Goal: Book appointment/travel/reservation

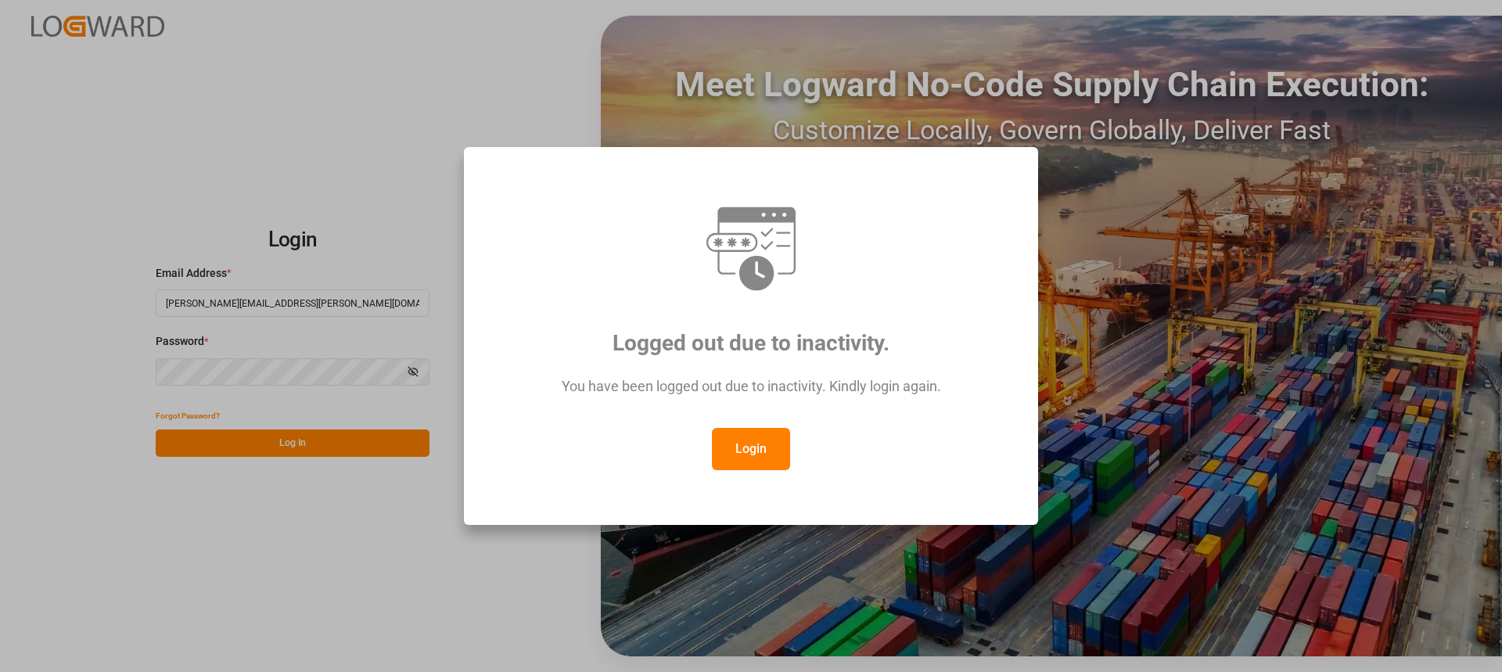
click at [742, 459] on button "Login" at bounding box center [751, 449] width 78 height 42
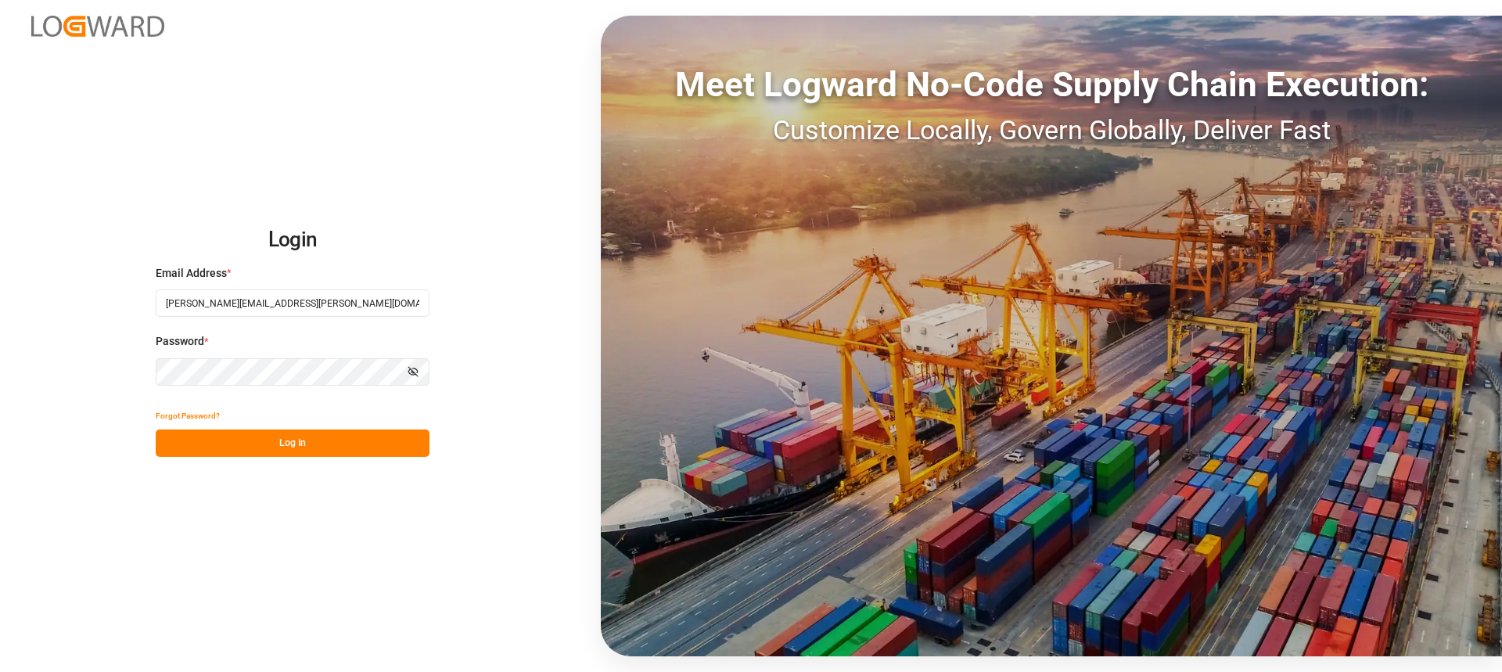
click at [356, 450] on button "Log In" at bounding box center [293, 443] width 274 height 27
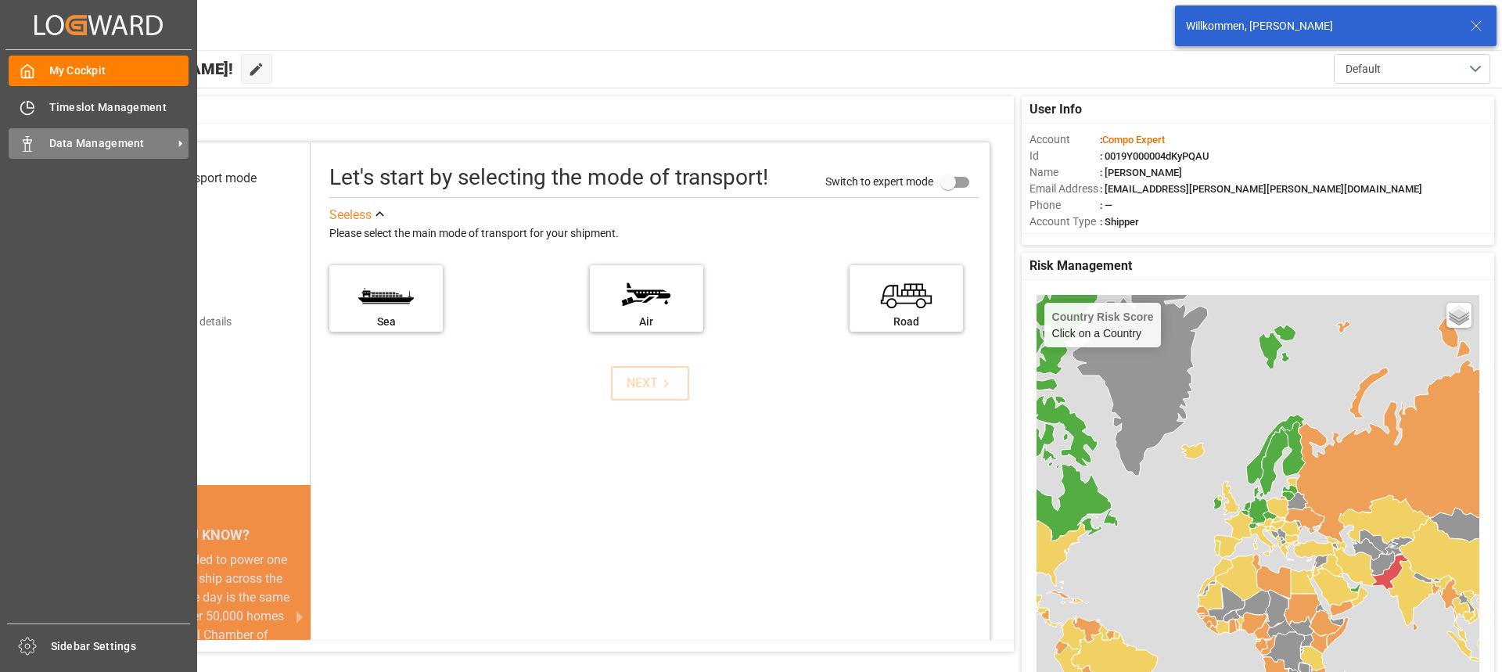
click at [113, 154] on div "Data Management Data Management" at bounding box center [99, 143] width 180 height 31
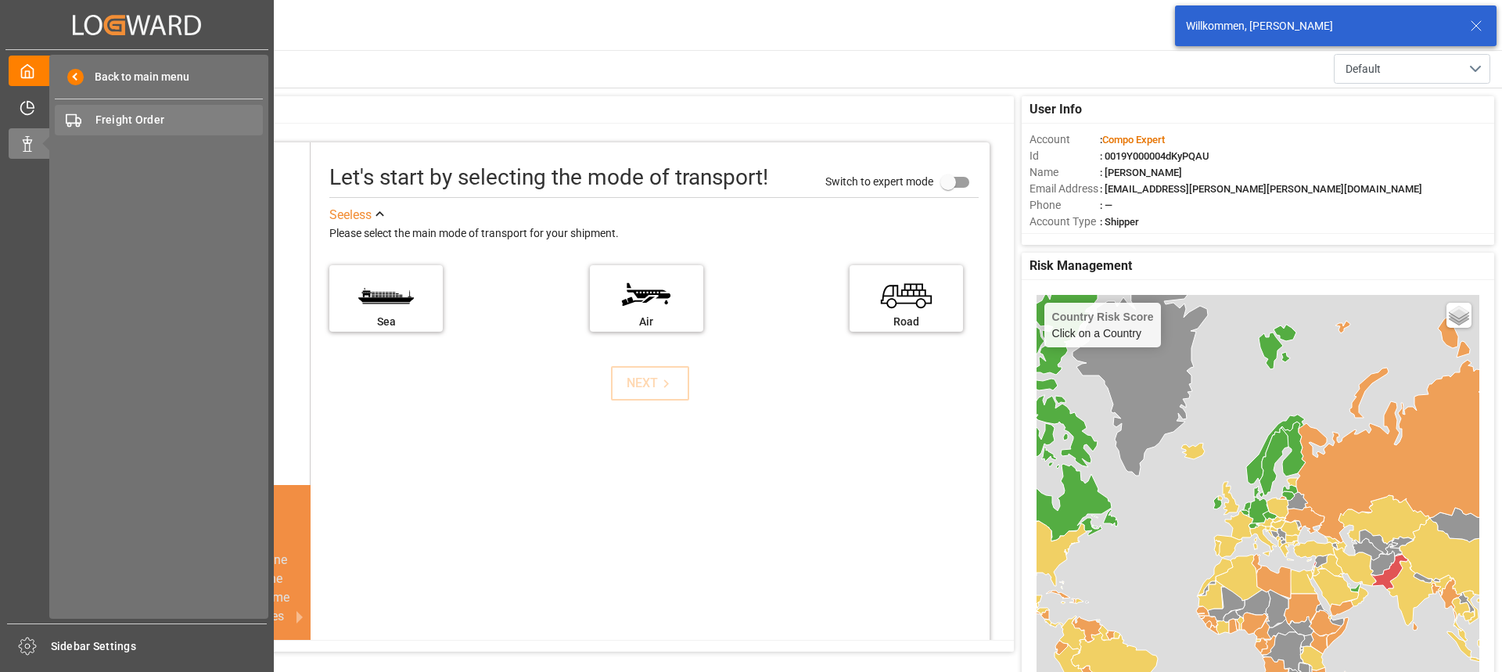
click at [152, 116] on span "Freight Order" at bounding box center [179, 120] width 168 height 16
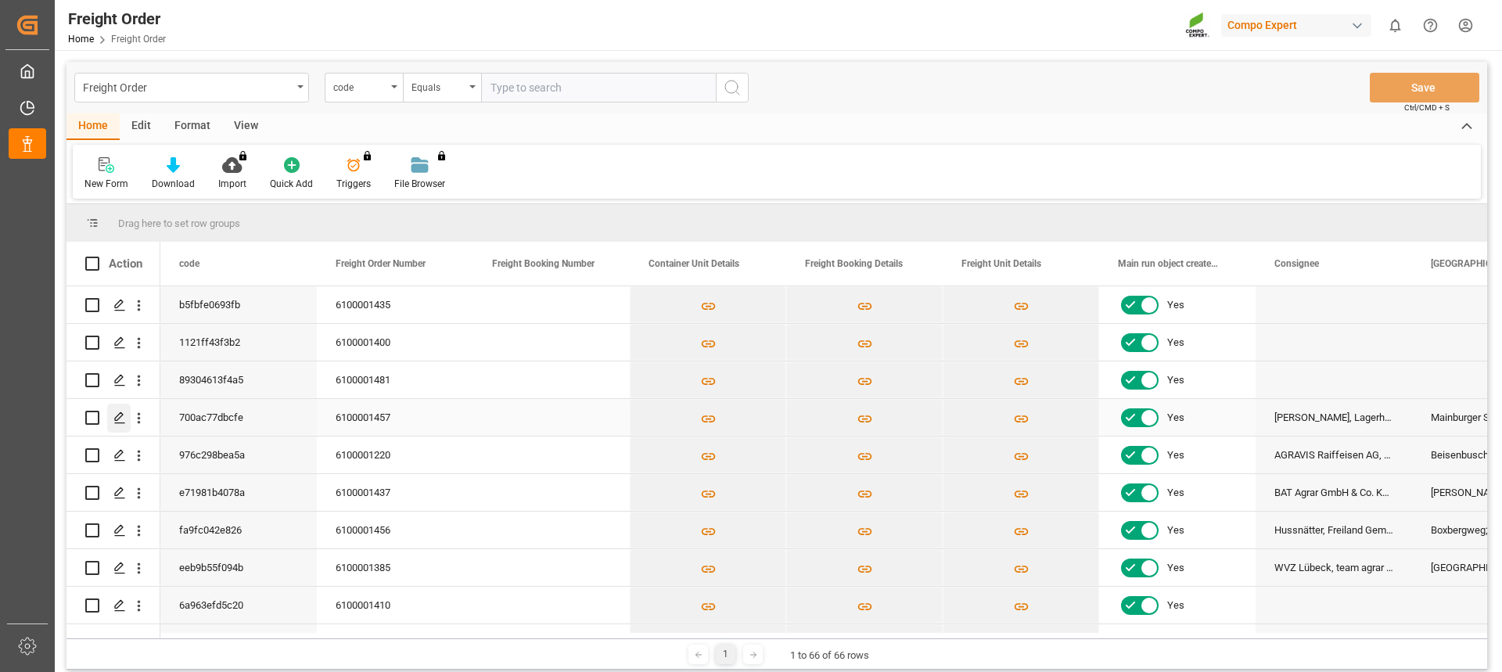
click at [116, 421] on polygon "Press SPACE to select this row." at bounding box center [119, 417] width 8 height 8
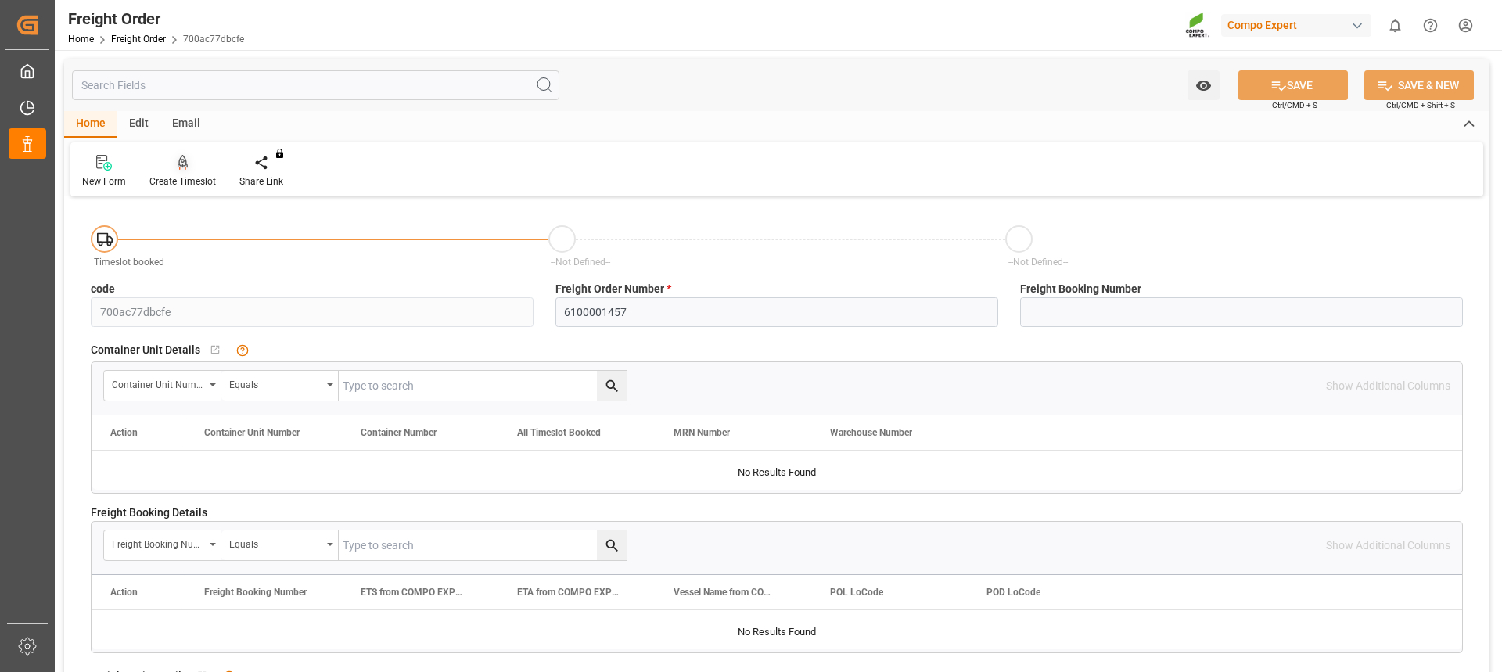
click at [182, 167] on icon at bounding box center [183, 161] width 11 height 13
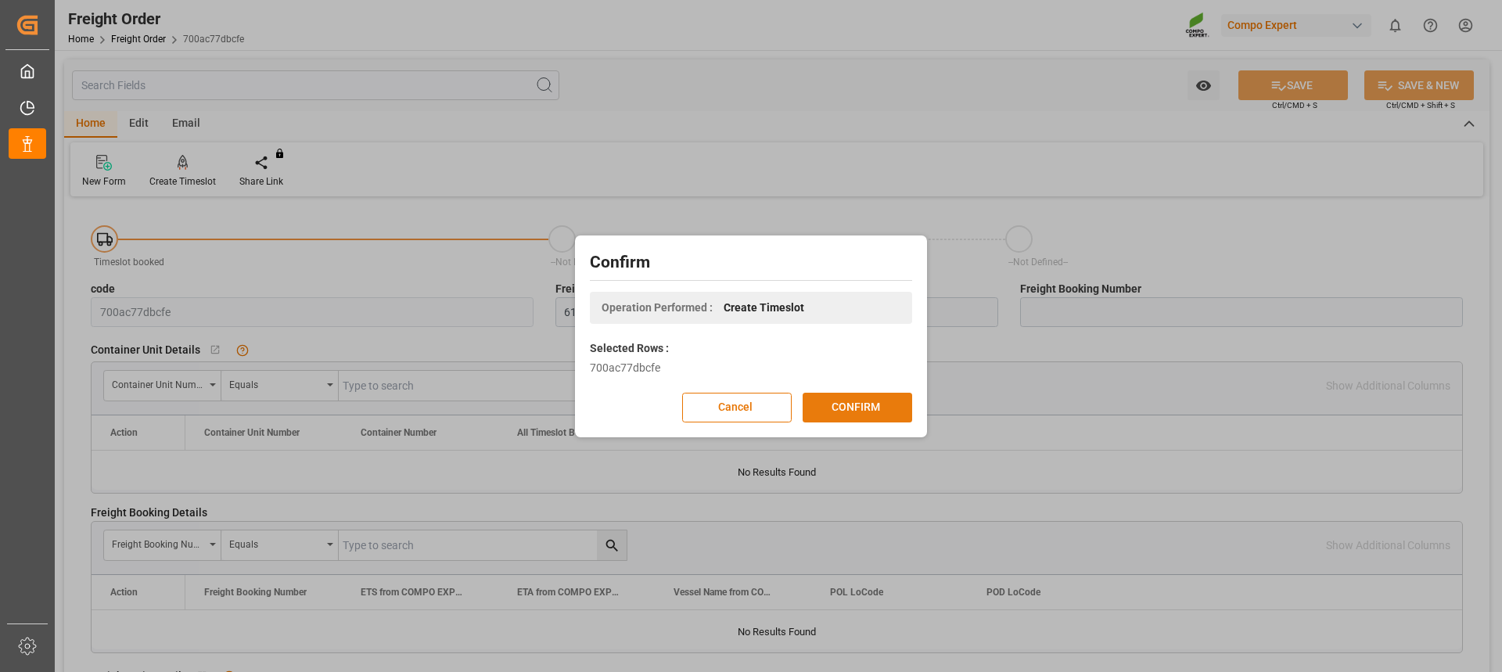
click at [862, 401] on button "CONFIRM" at bounding box center [858, 408] width 110 height 30
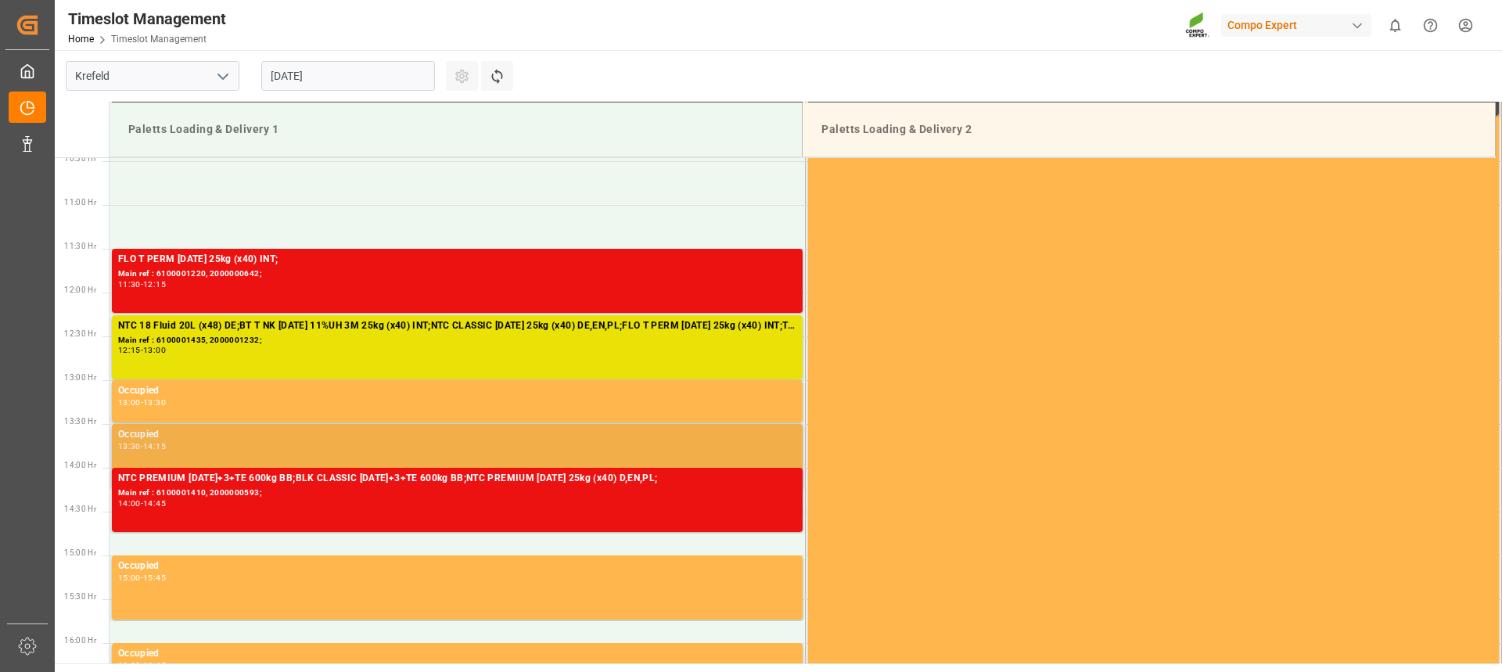
scroll to position [944, 0]
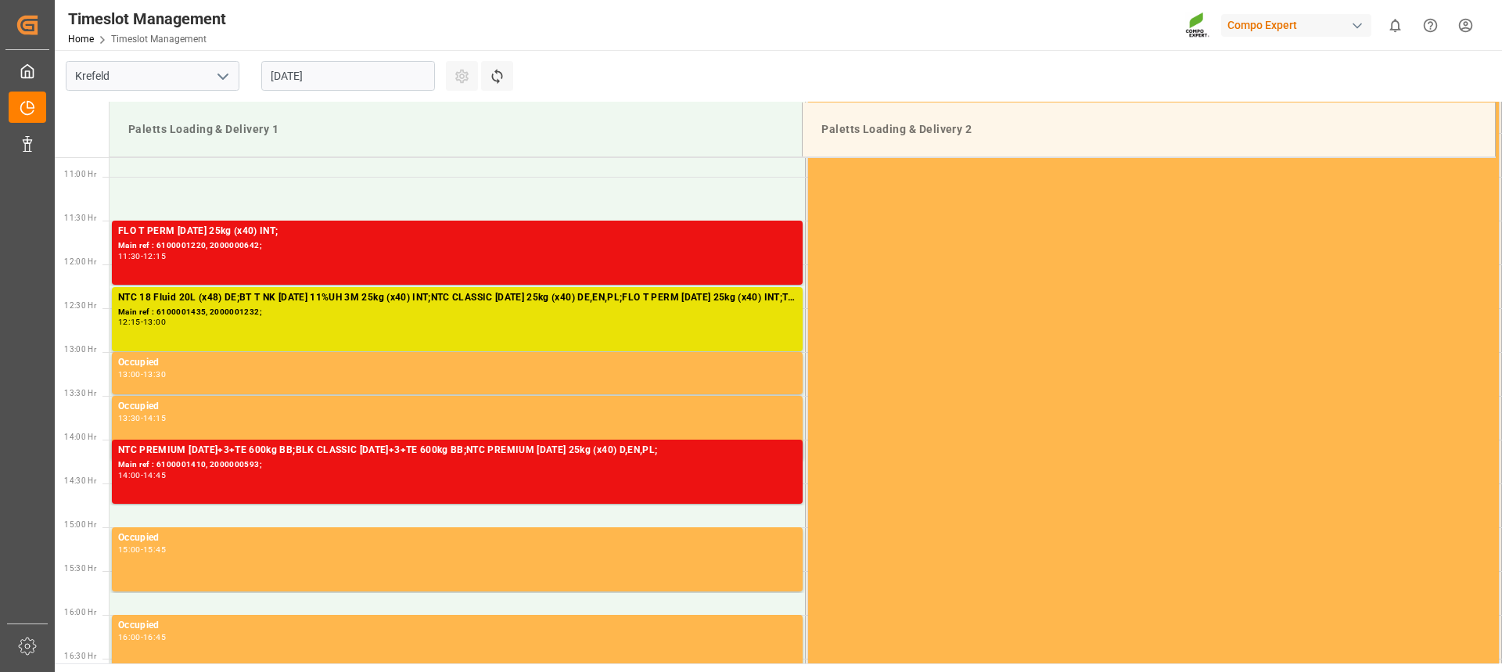
click at [333, 77] on input "[DATE]" at bounding box center [348, 76] width 174 height 30
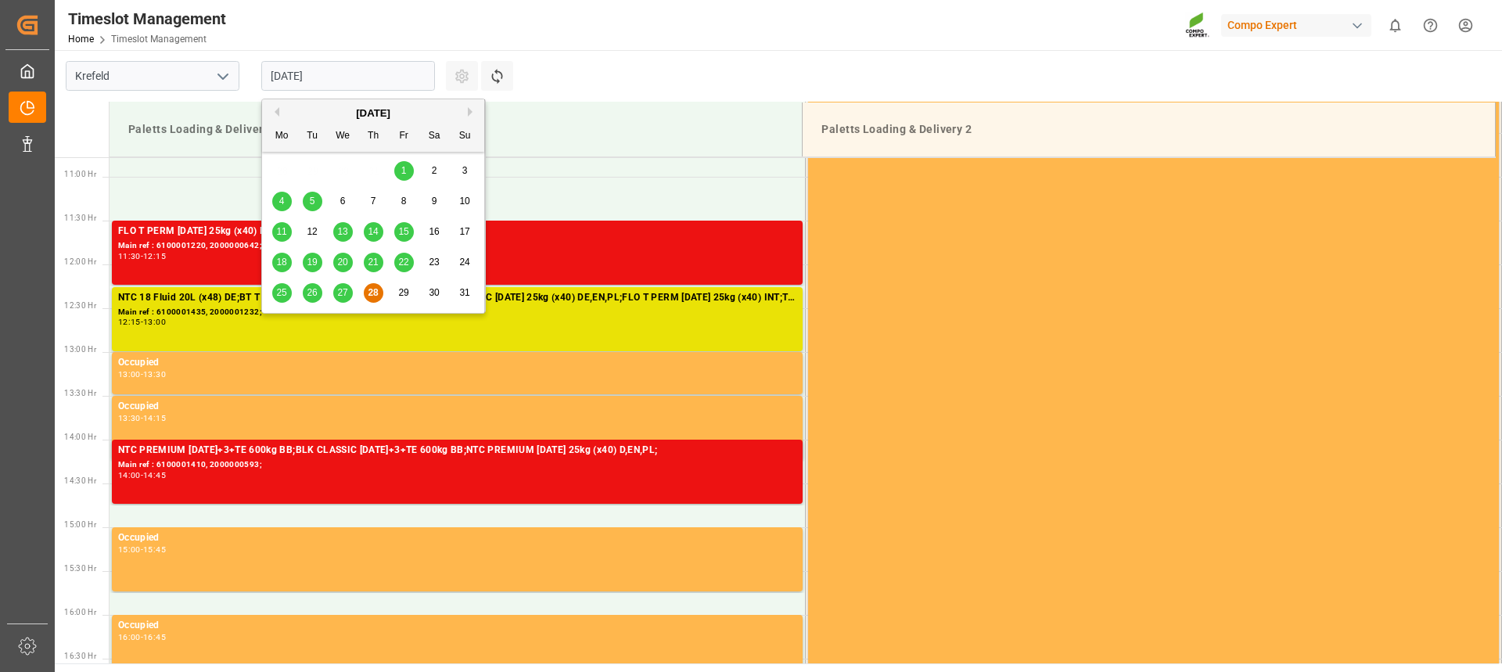
click at [405, 298] on span "29" at bounding box center [403, 292] width 10 height 11
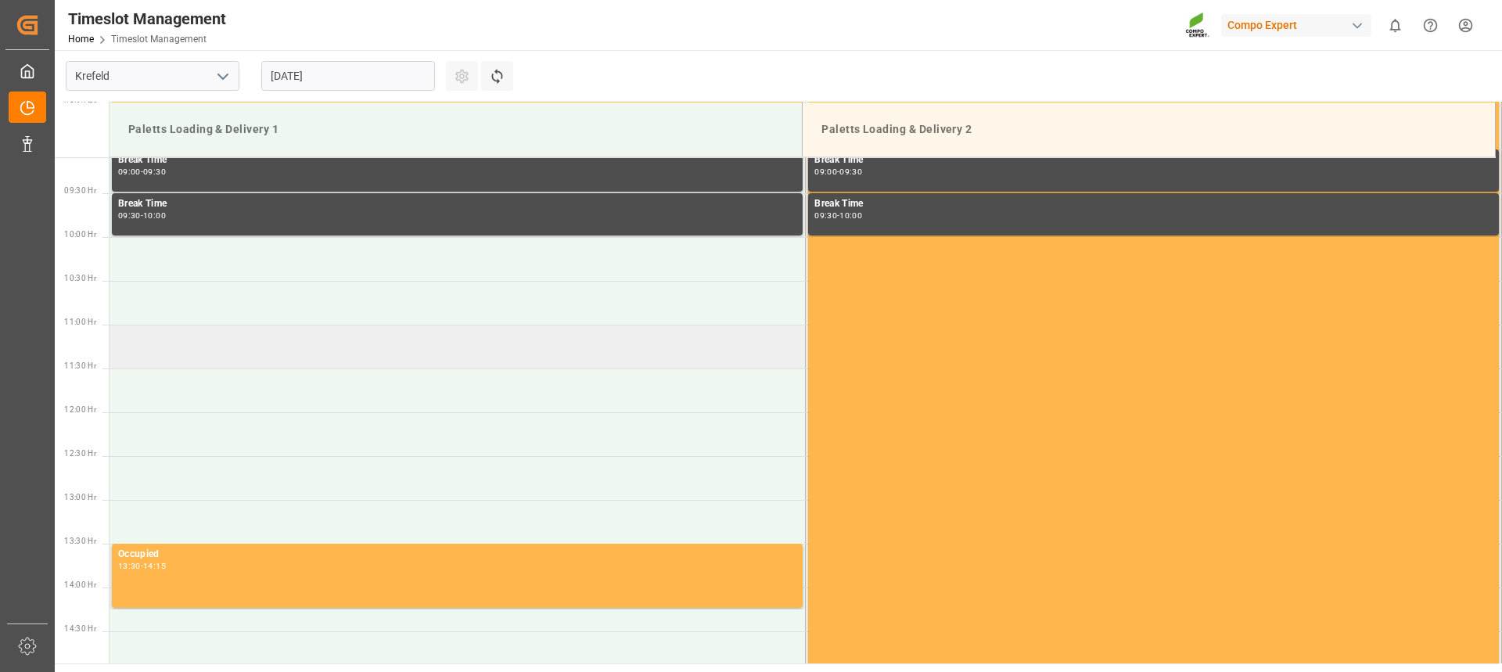
scroll to position [710, 0]
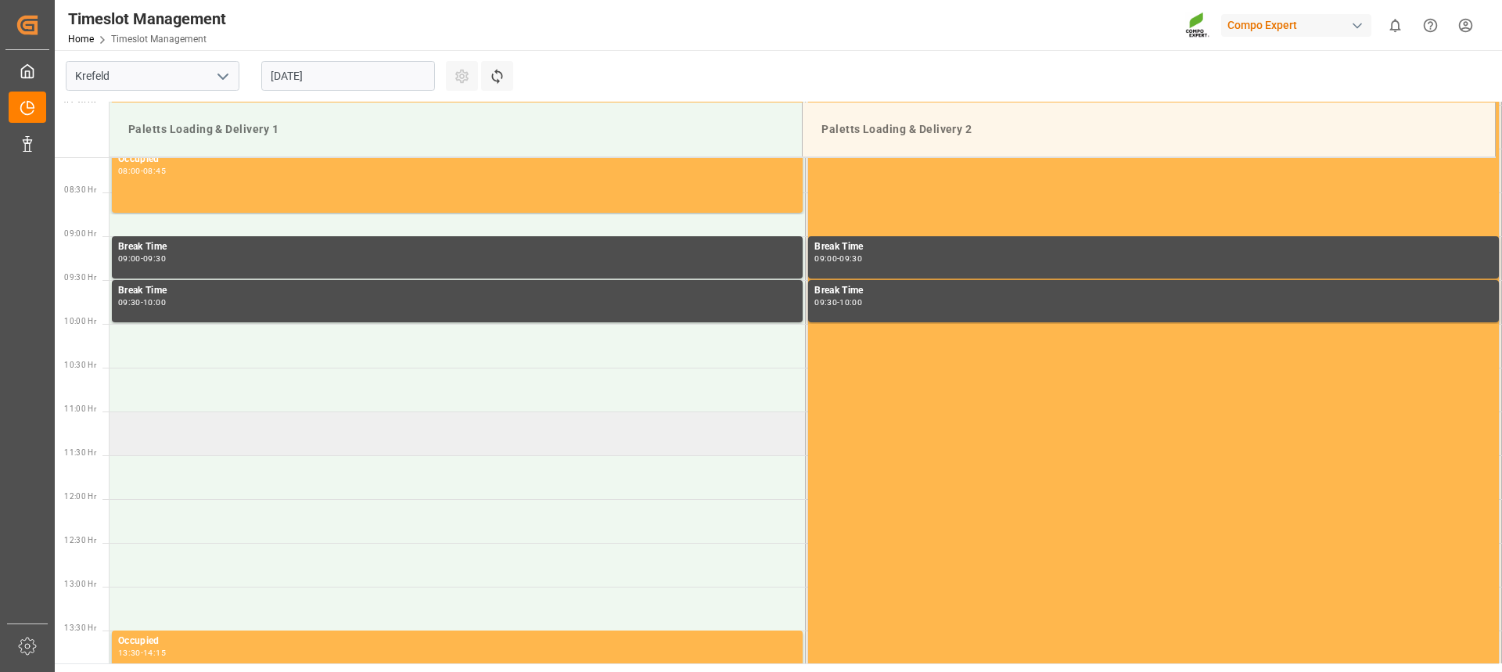
click at [341, 434] on td at bounding box center [458, 434] width 696 height 44
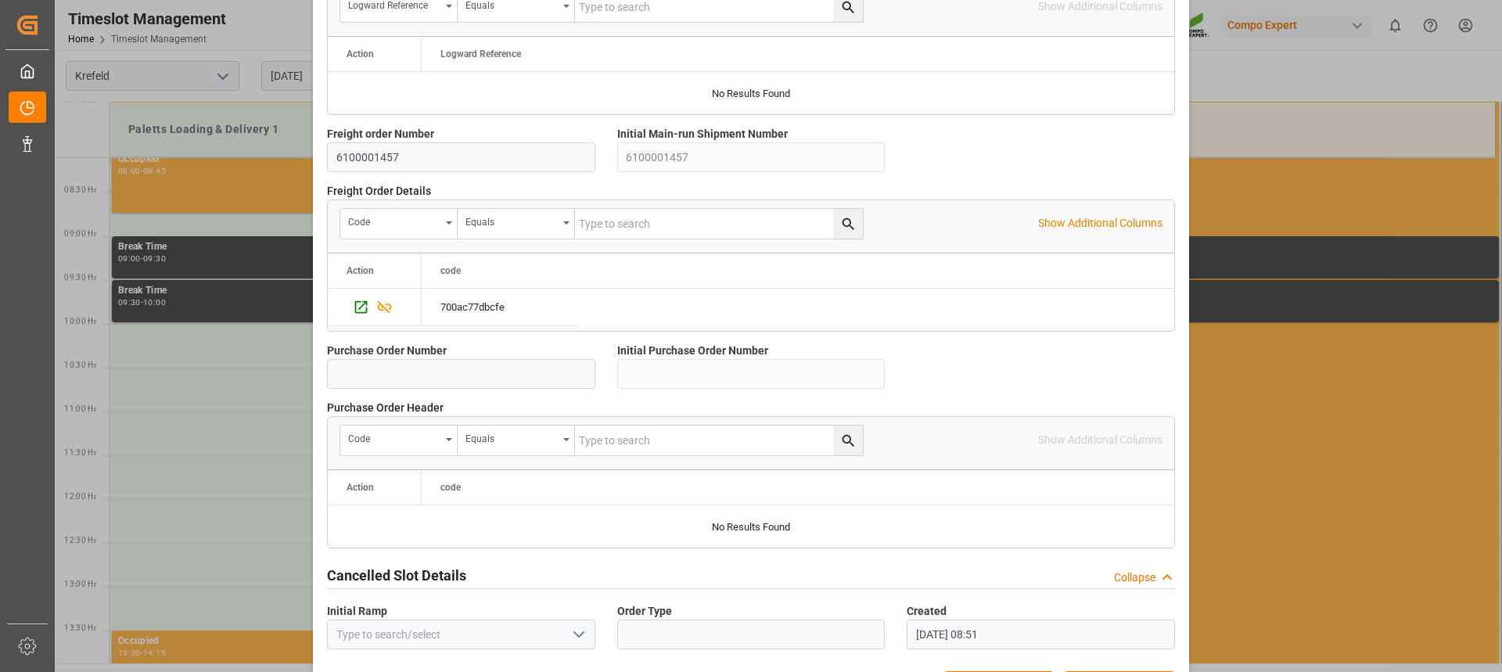
scroll to position [1395, 0]
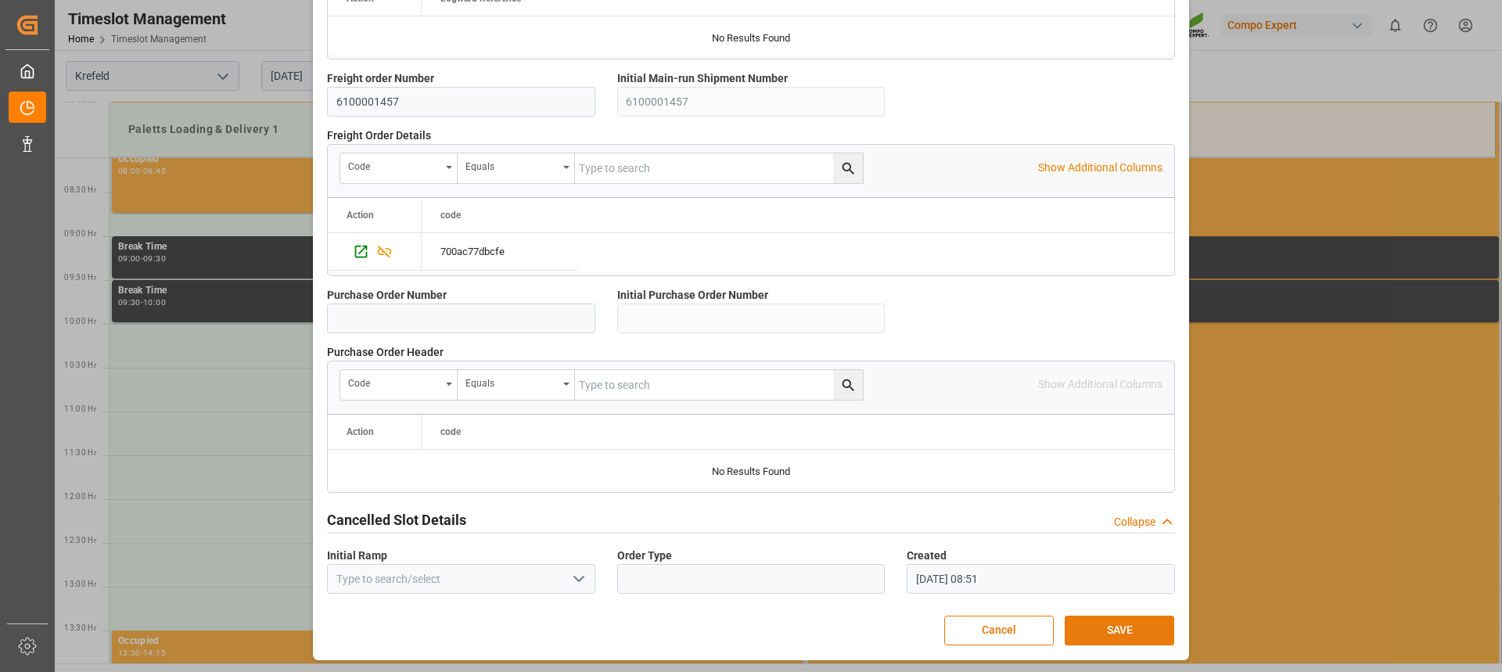
click at [1108, 616] on button "SAVE" at bounding box center [1120, 631] width 110 height 30
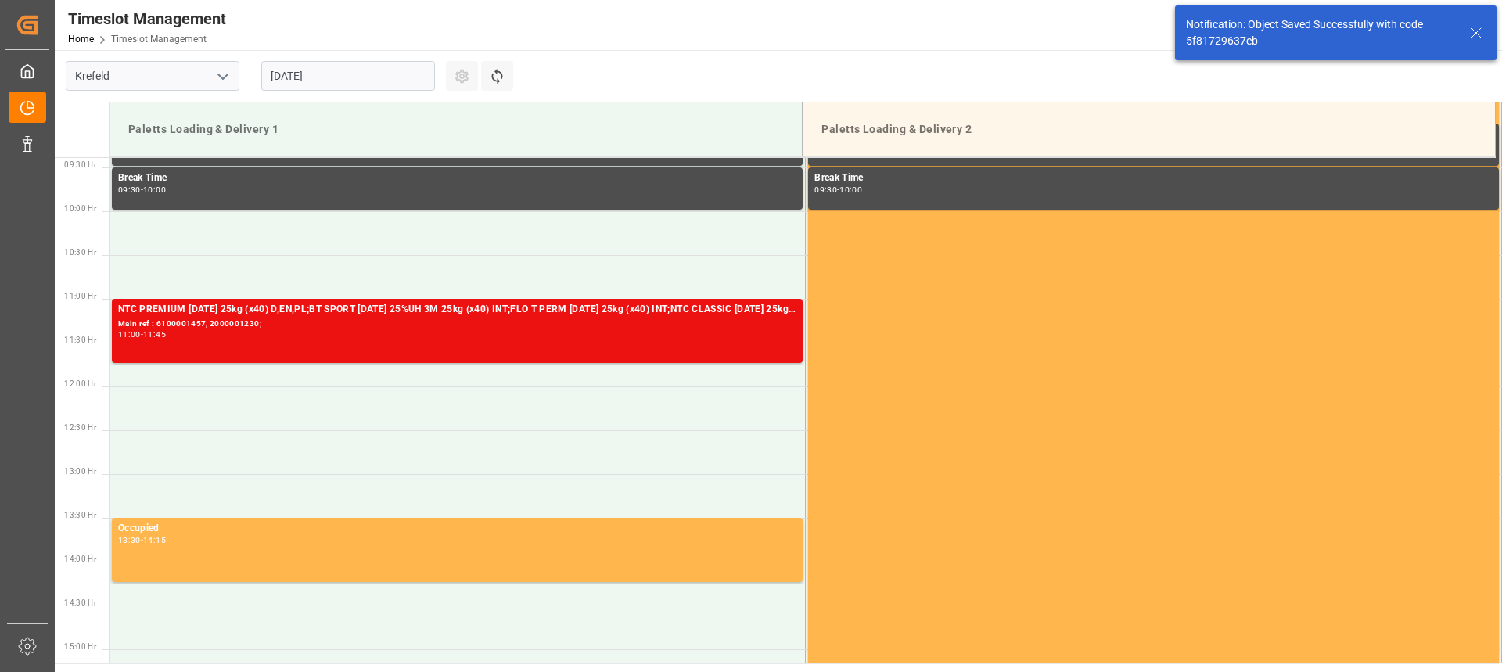
scroll to position [866, 0]
